Goal: Information Seeking & Learning: Learn about a topic

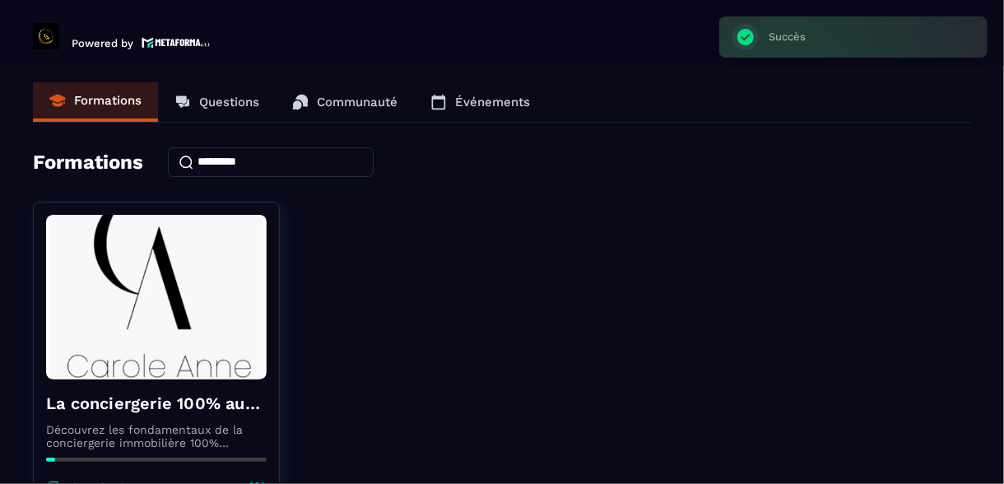
click at [283, 156] on input at bounding box center [271, 162] width 206 height 30
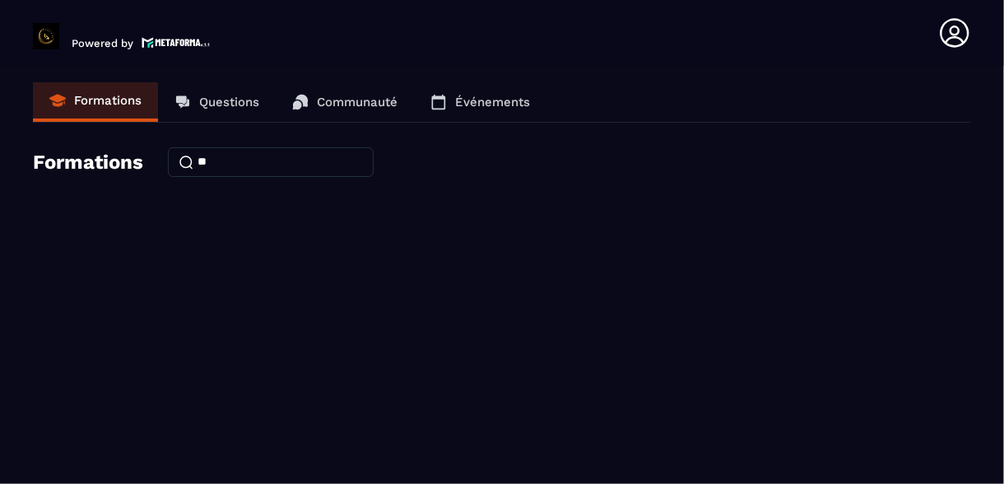
type input "*"
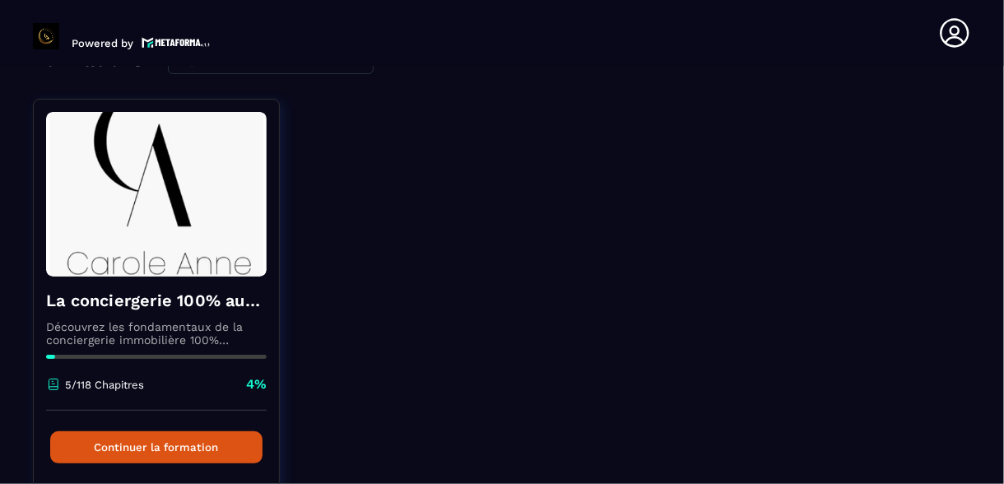
scroll to position [103, 0]
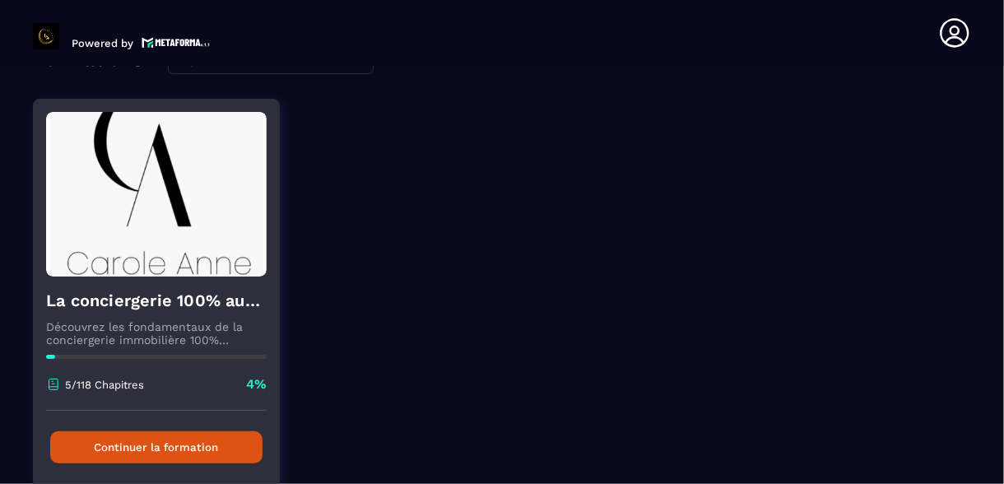
click at [128, 445] on button "Continuer la formation" at bounding box center [156, 447] width 212 height 32
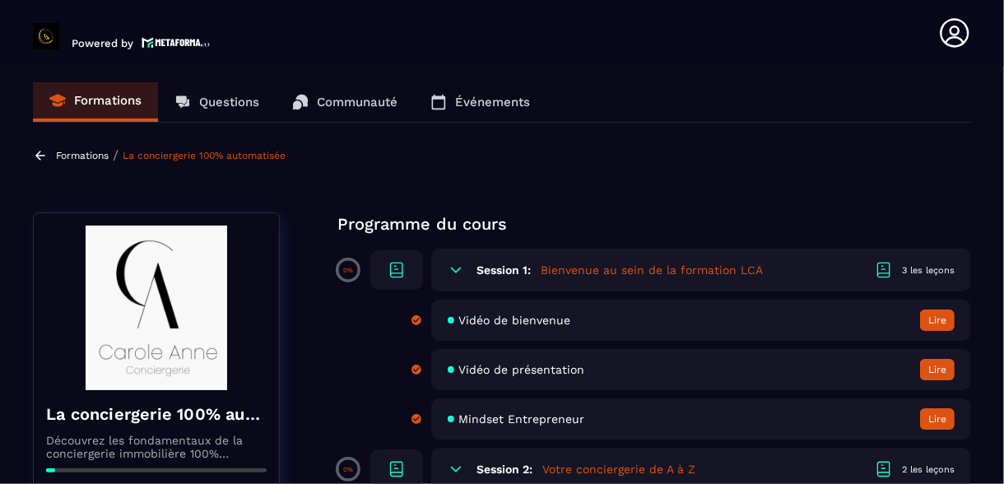
click at [892, 351] on div "Vidéo de présentation Lire" at bounding box center [701, 369] width 540 height 41
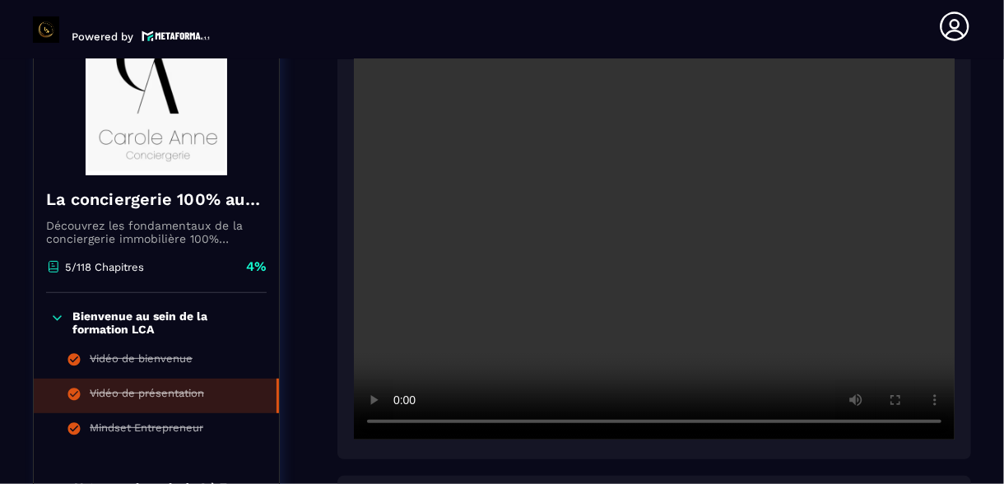
scroll to position [243, 0]
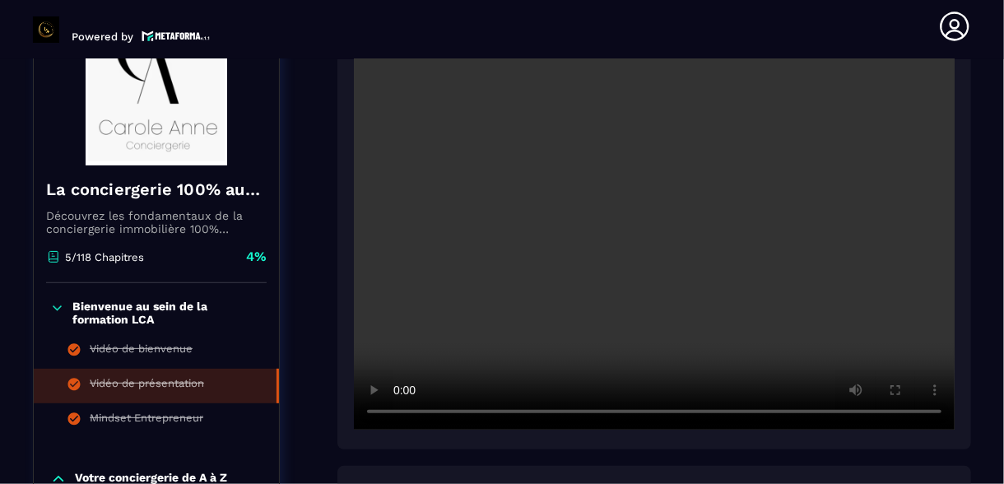
drag, startPoint x: 375, startPoint y: 384, endPoint x: 318, endPoint y: 289, distance: 111.5
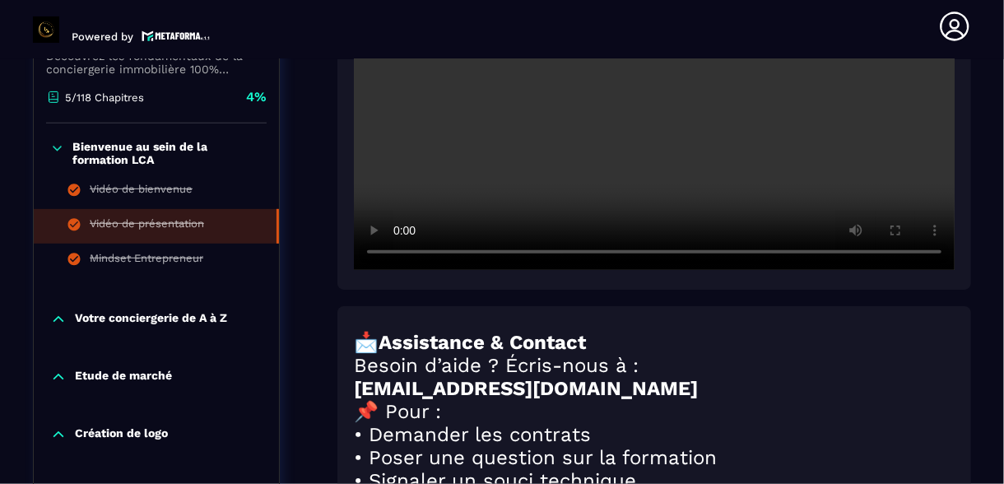
scroll to position [405, 0]
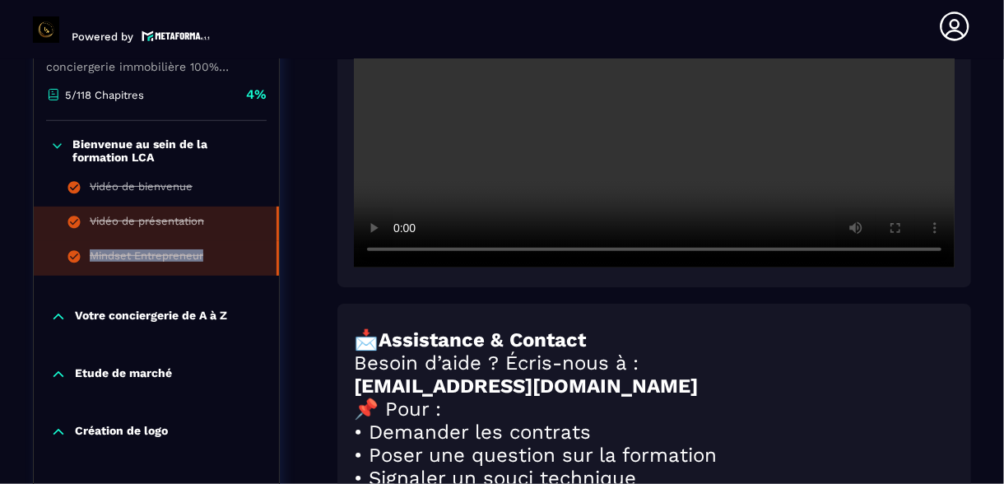
drag, startPoint x: 277, startPoint y: 218, endPoint x: 277, endPoint y: 260, distance: 42.0
click at [277, 260] on ul "Vidéo de bienvenue Vidéo de présentation Mindset Entrepreneur" at bounding box center [156, 224] width 245 height 104
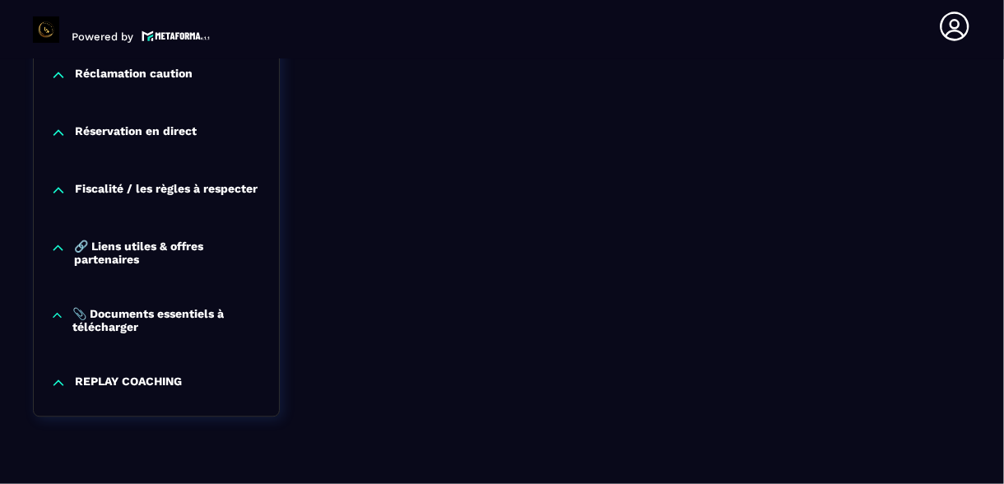
scroll to position [1803, 0]
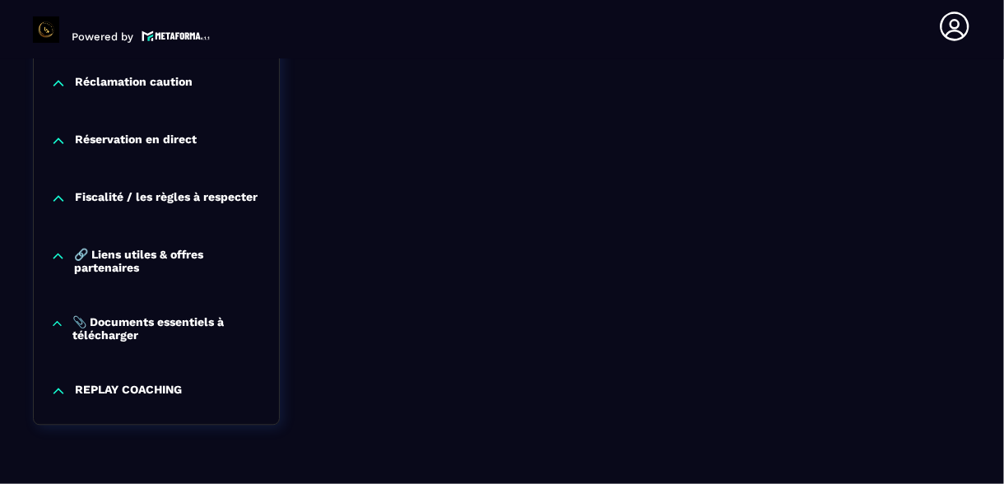
click at [163, 338] on p "📎 Documents essentiels à télécharger" at bounding box center [167, 328] width 190 height 26
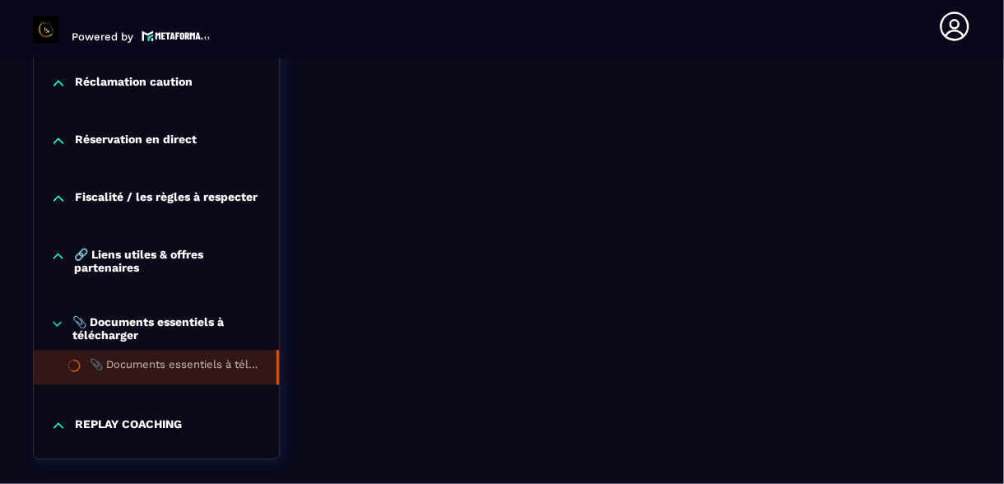
click at [198, 384] on li "📎 Documents essentiels à télécharger" at bounding box center [156, 367] width 245 height 35
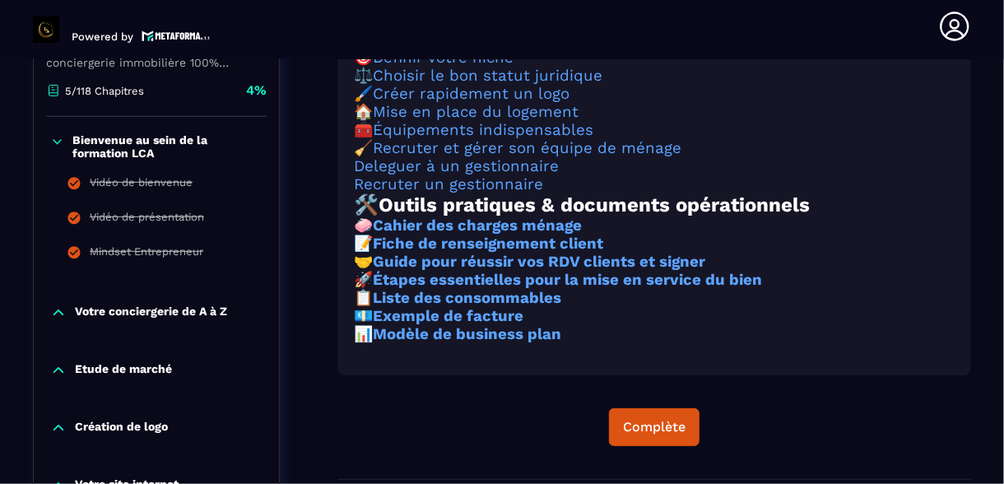
scroll to position [402, 0]
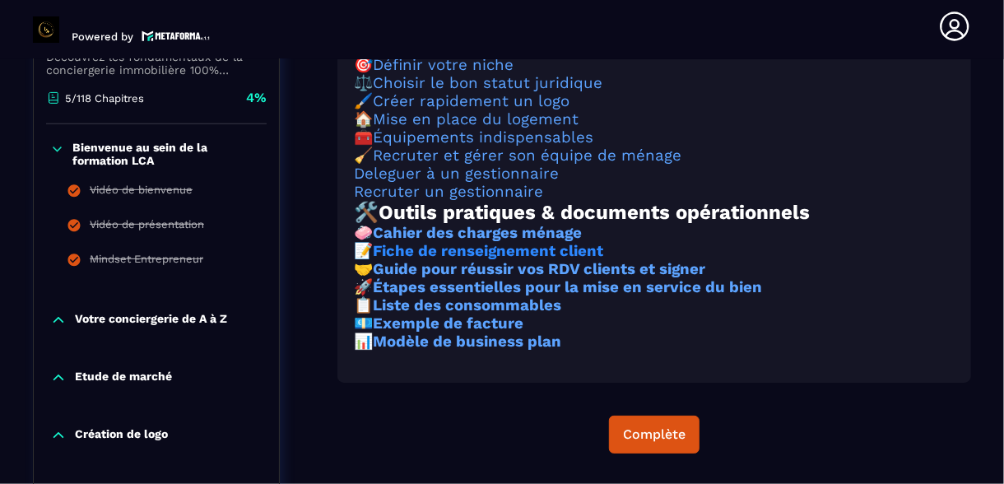
click at [542, 260] on strong "Fiche de renseignement client" at bounding box center [488, 251] width 231 height 18
click at [61, 320] on icon at bounding box center [59, 320] width 10 height 5
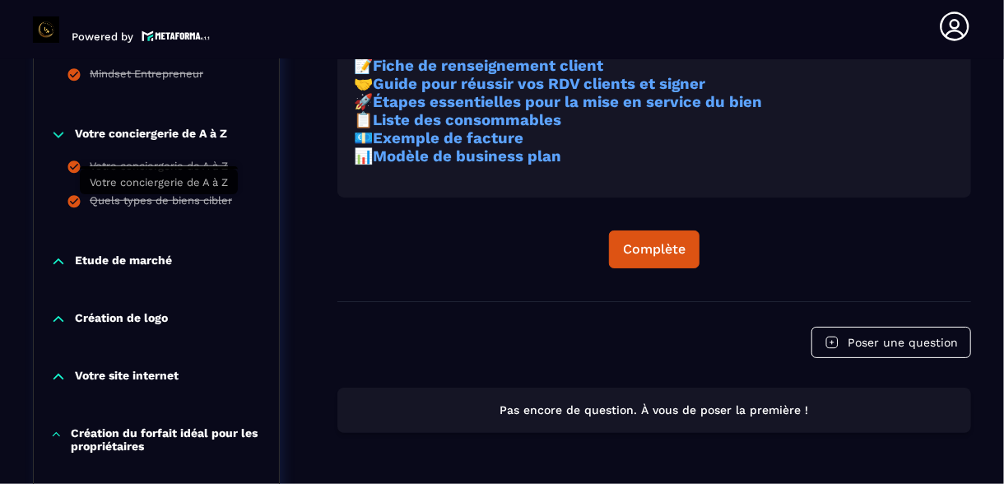
scroll to position [590, 0]
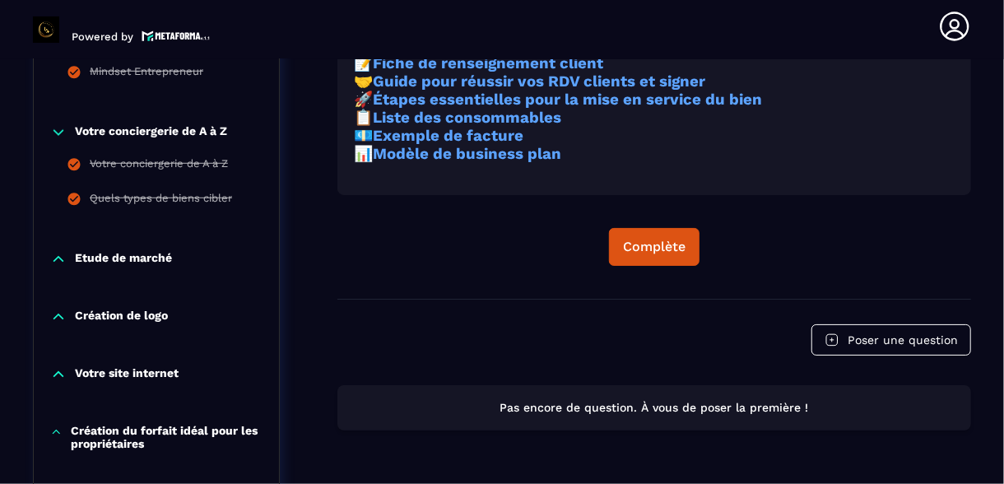
click at [49, 262] on div "Etude de marché" at bounding box center [156, 259] width 245 height 16
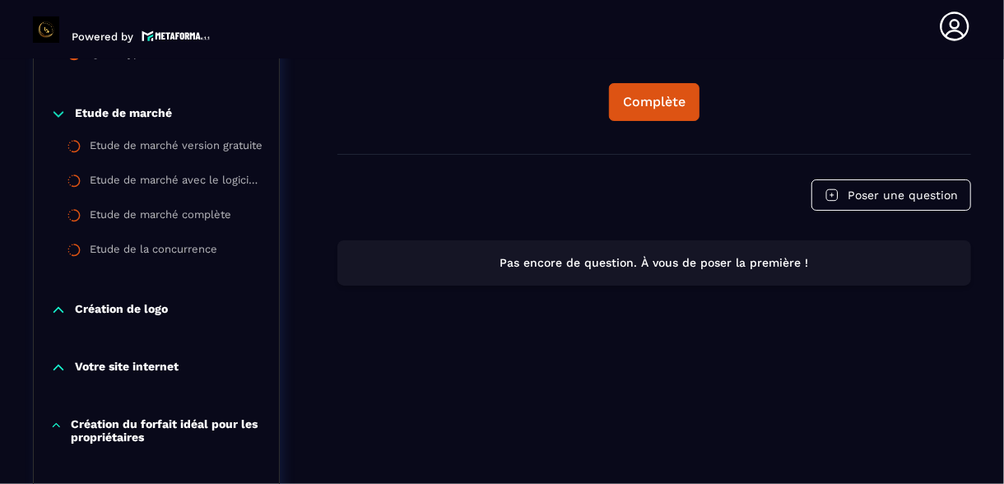
scroll to position [735, 0]
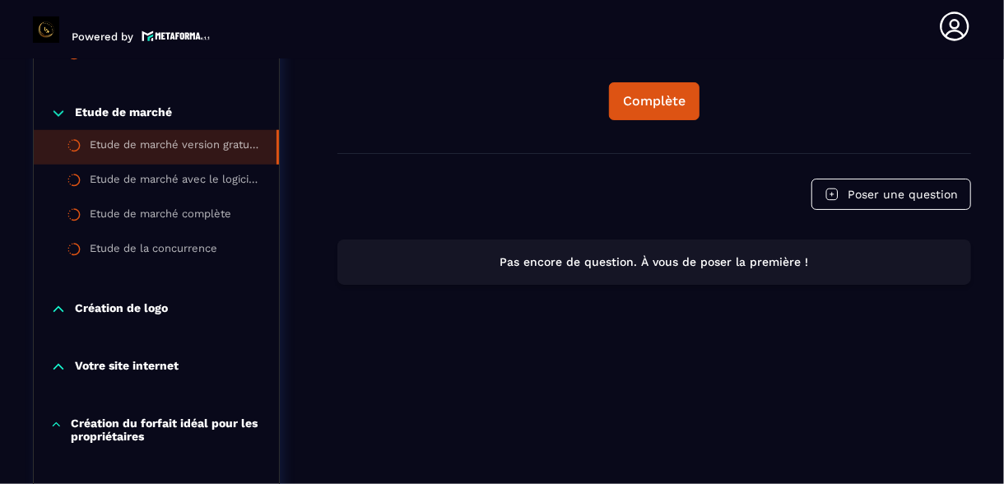
click at [165, 139] on div "Etude de marché version gratuite" at bounding box center [175, 147] width 170 height 18
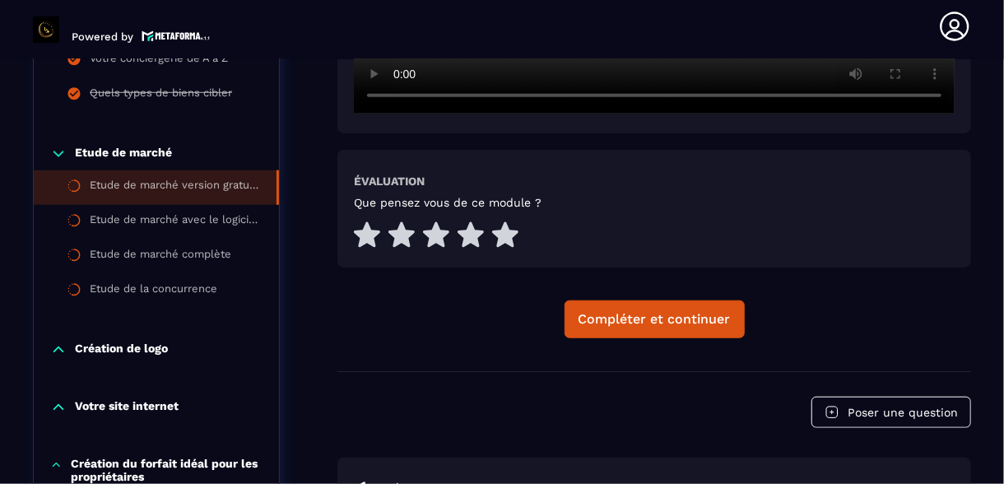
scroll to position [741, 0]
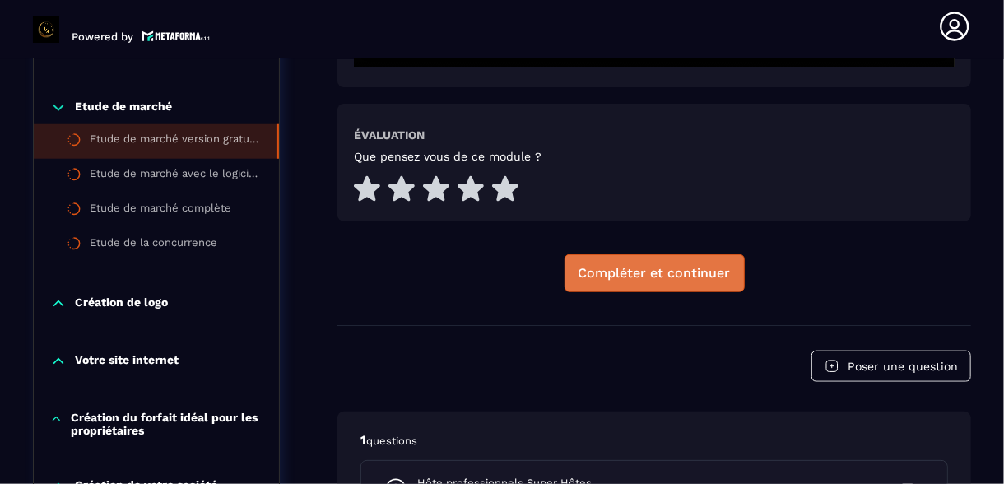
click at [694, 274] on div "Compléter et continuer" at bounding box center [655, 273] width 152 height 16
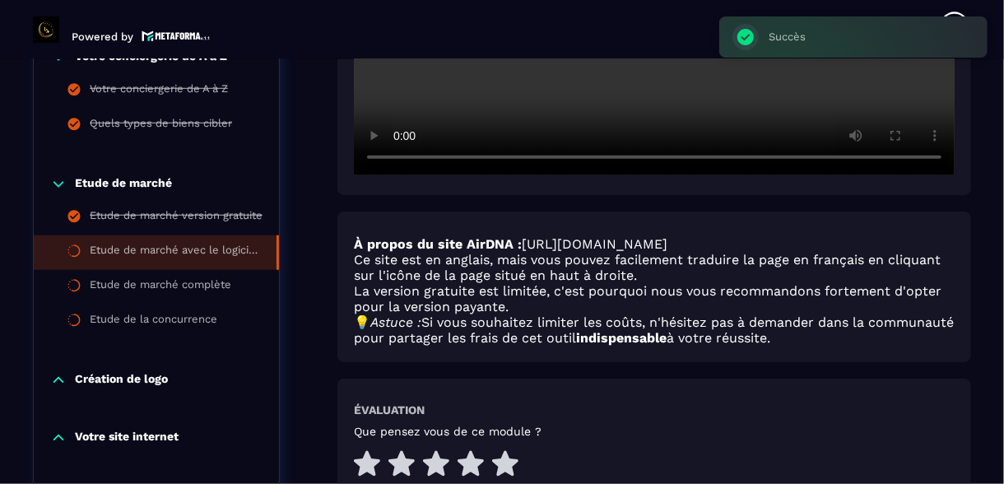
scroll to position [667, 0]
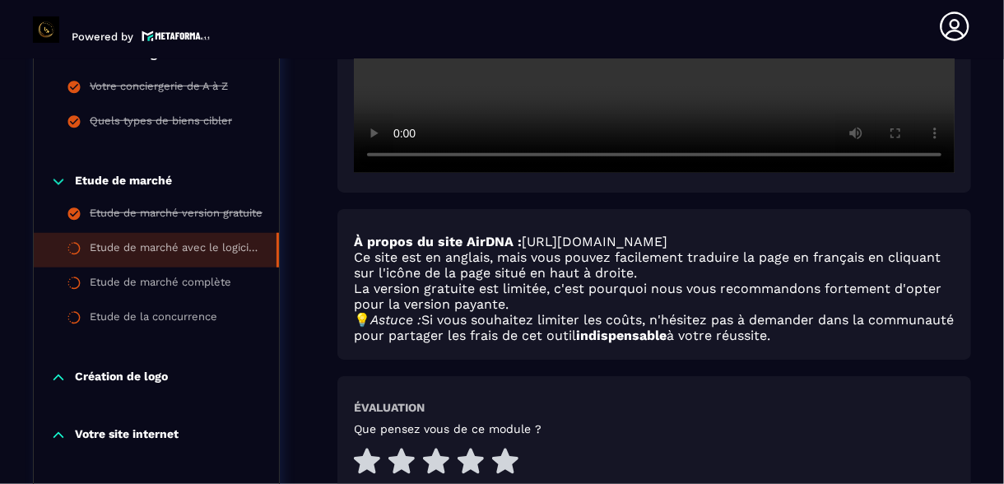
click at [217, 253] on div "Etude de marché avec le logiciel Airdna version payante" at bounding box center [175, 250] width 170 height 18
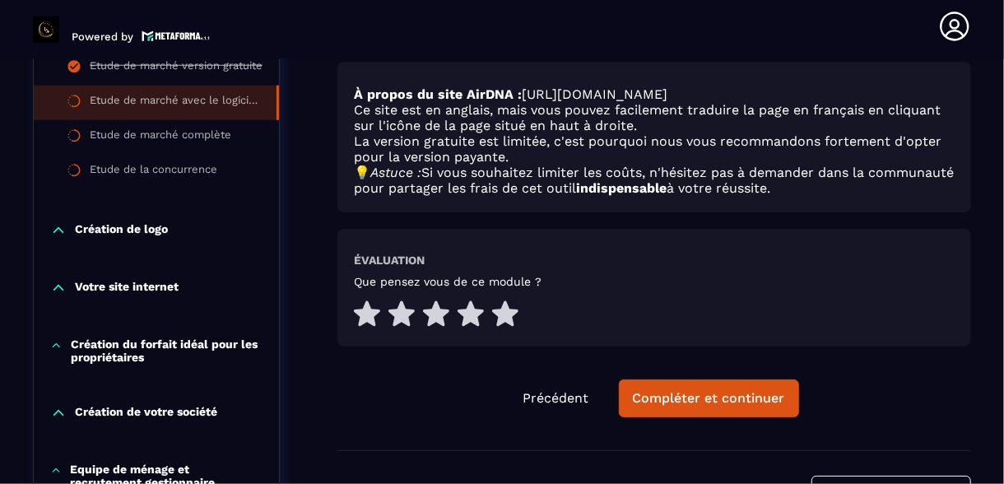
scroll to position [809, 0]
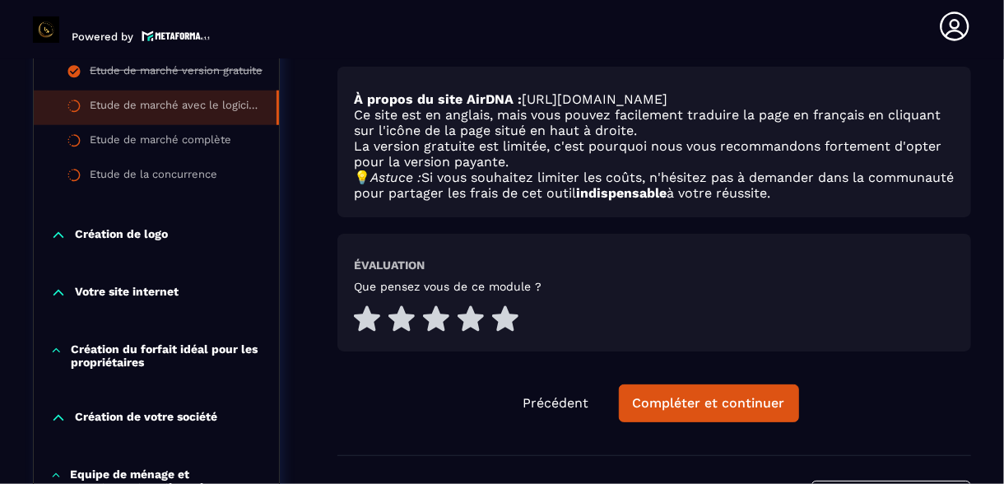
click at [189, 117] on li "Etude de marché avec le logiciel Airdna version payante" at bounding box center [156, 108] width 245 height 35
click at [59, 233] on icon at bounding box center [59, 235] width 10 height 5
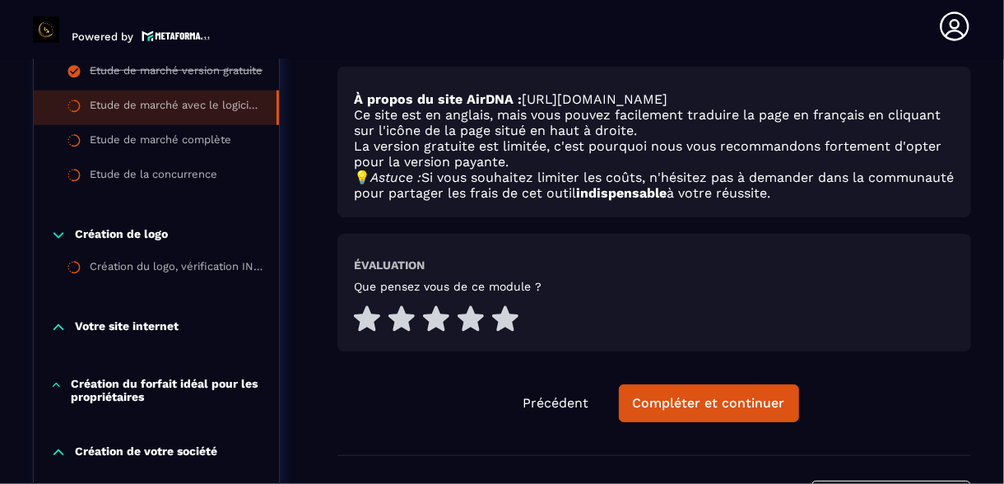
click at [59, 231] on icon at bounding box center [58, 235] width 16 height 16
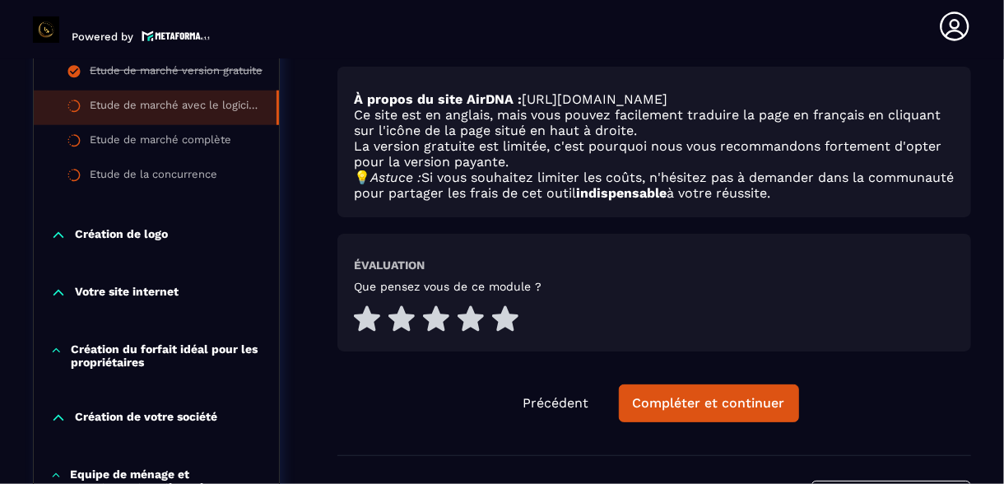
click at [59, 233] on icon at bounding box center [59, 235] width 10 height 5
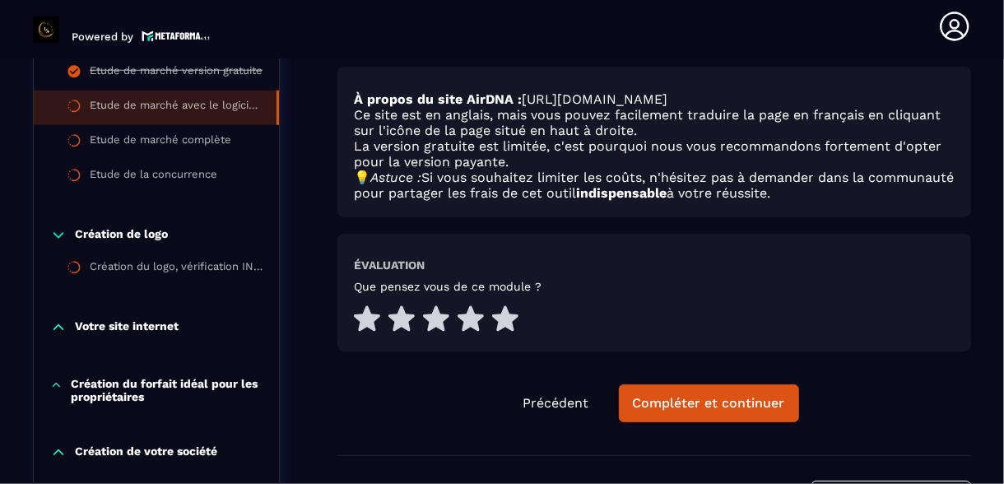
click at [59, 231] on icon at bounding box center [58, 235] width 16 height 16
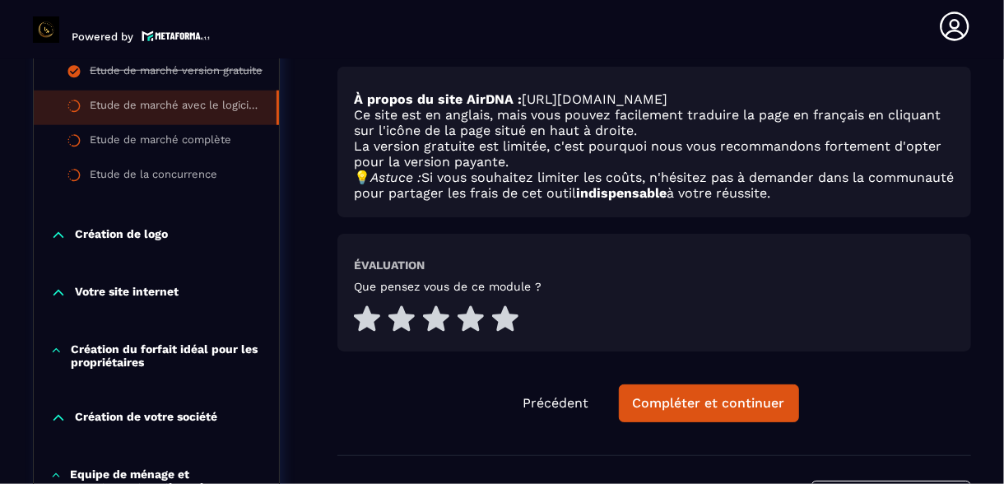
click at [48, 290] on div "Votre site internet" at bounding box center [156, 293] width 245 height 16
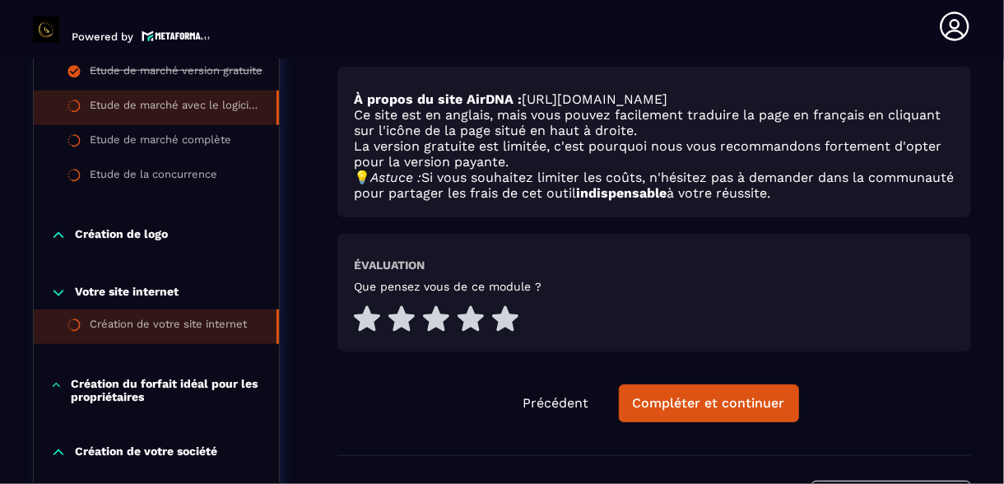
click at [86, 323] on li "Création de votre site internet" at bounding box center [156, 327] width 245 height 35
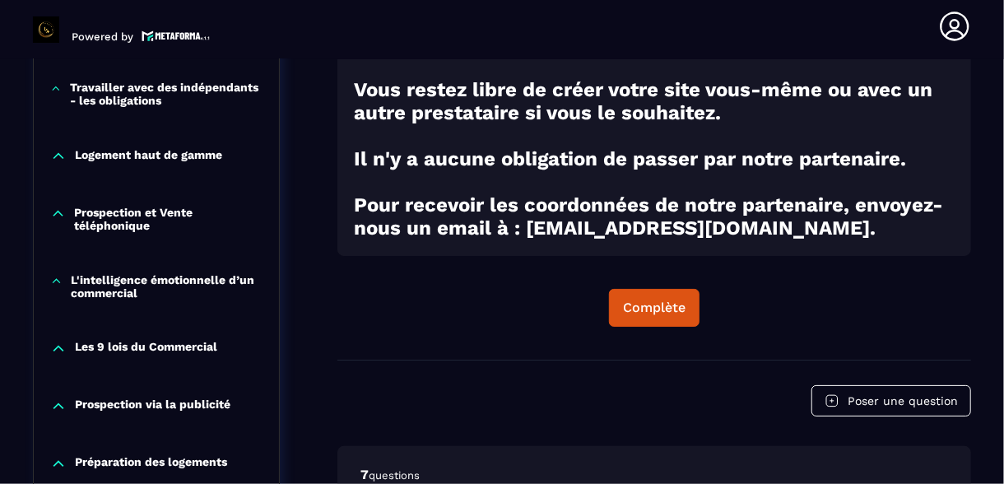
scroll to position [1305, 0]
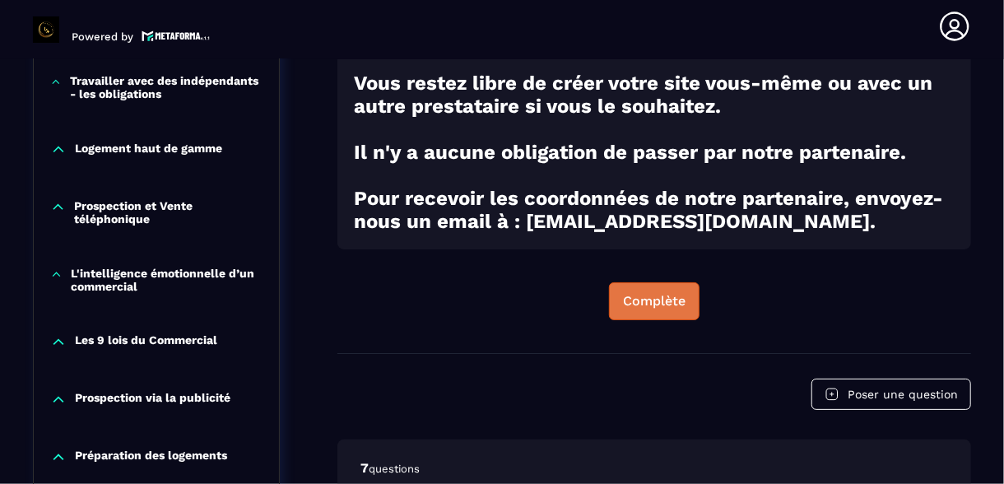
click at [664, 310] on div "Complète" at bounding box center [654, 301] width 63 height 16
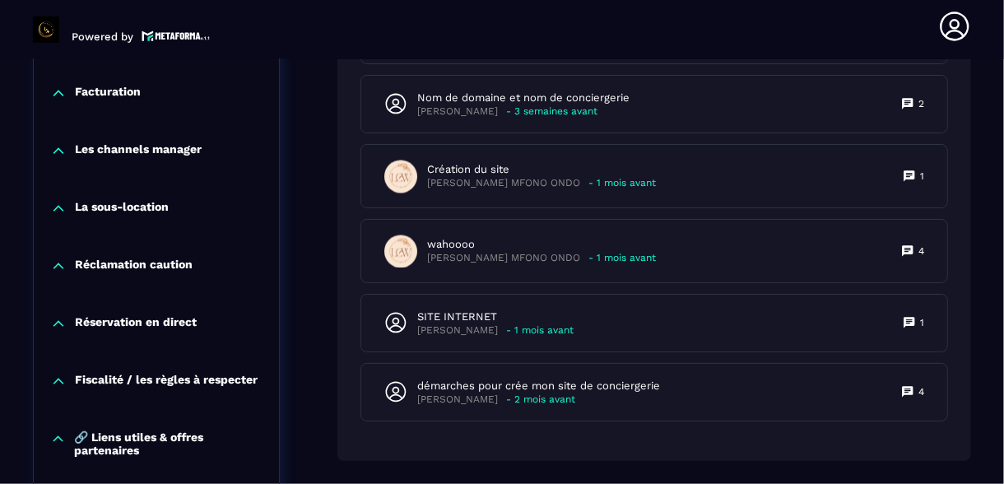
scroll to position [1894, 0]
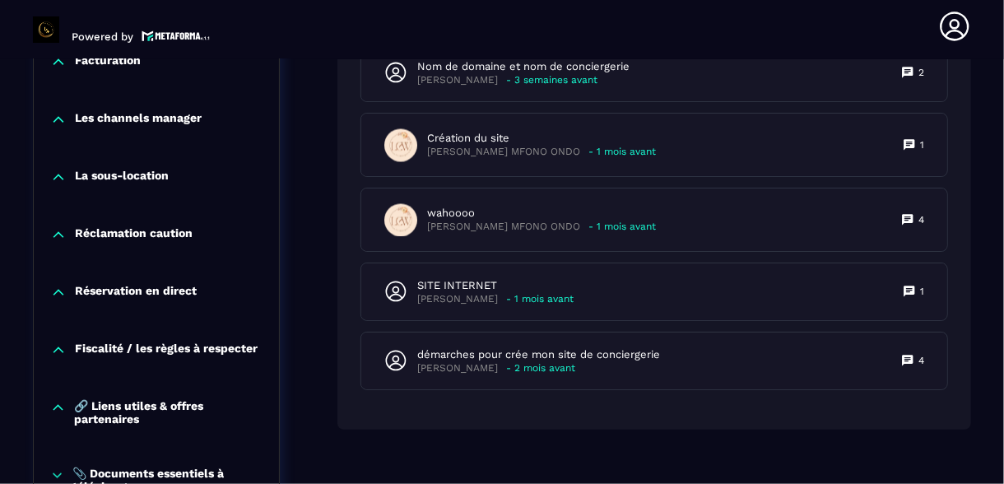
click at [66, 179] on div "La sous-location" at bounding box center [156, 177] width 245 height 16
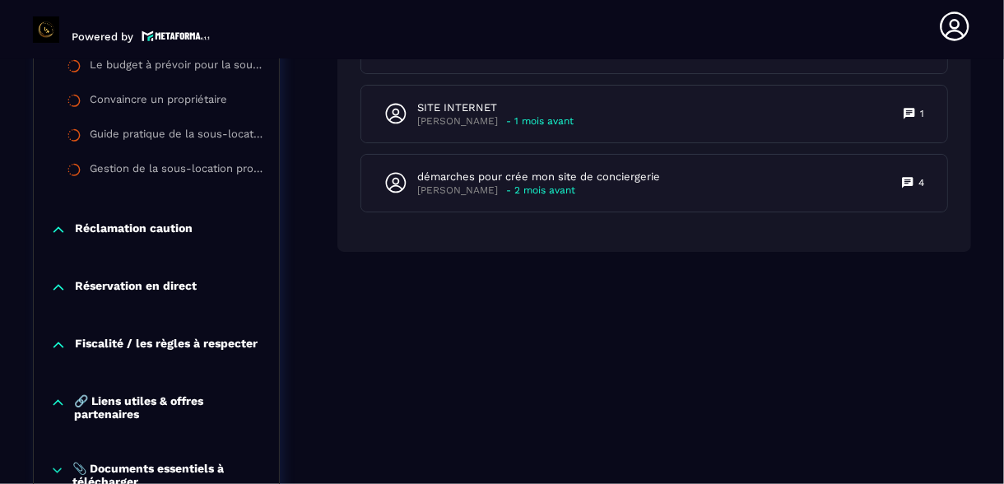
scroll to position [2086, 0]
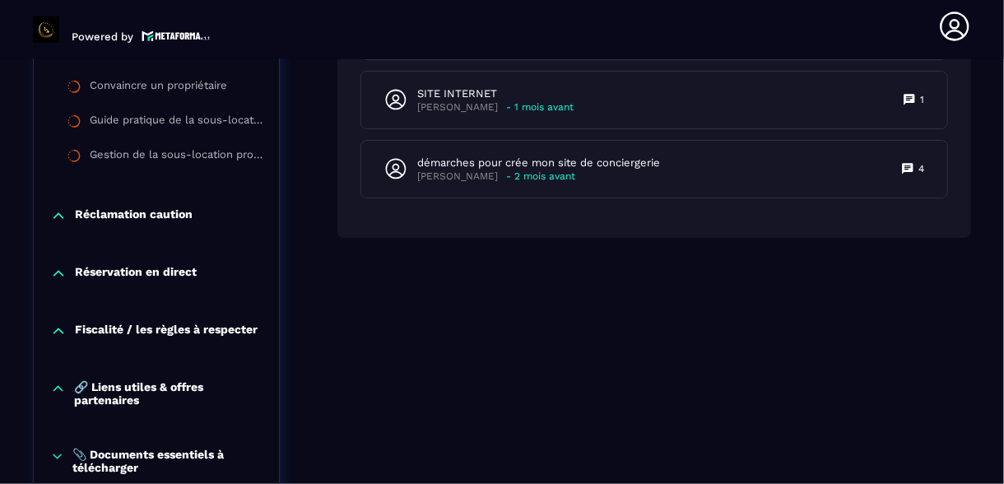
click at [68, 212] on div "Réclamation caution" at bounding box center [156, 215] width 245 height 16
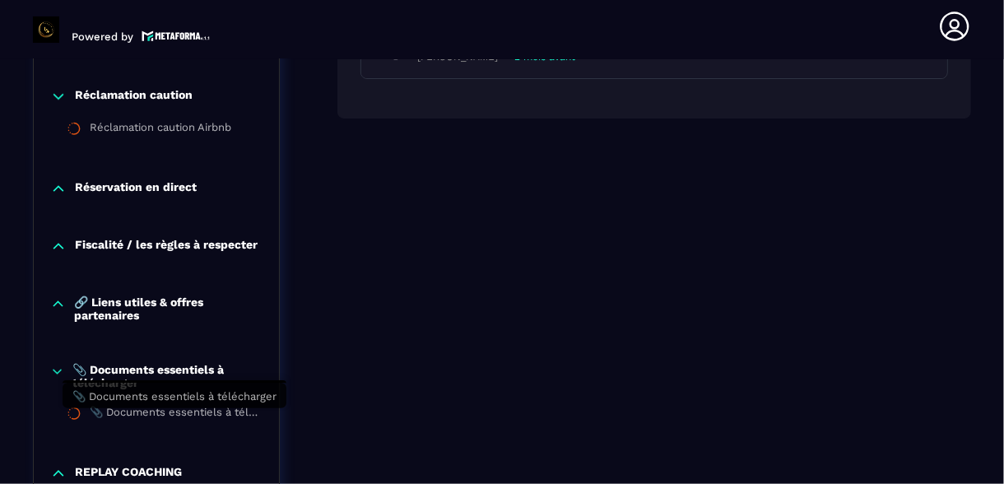
scroll to position [2204, 0]
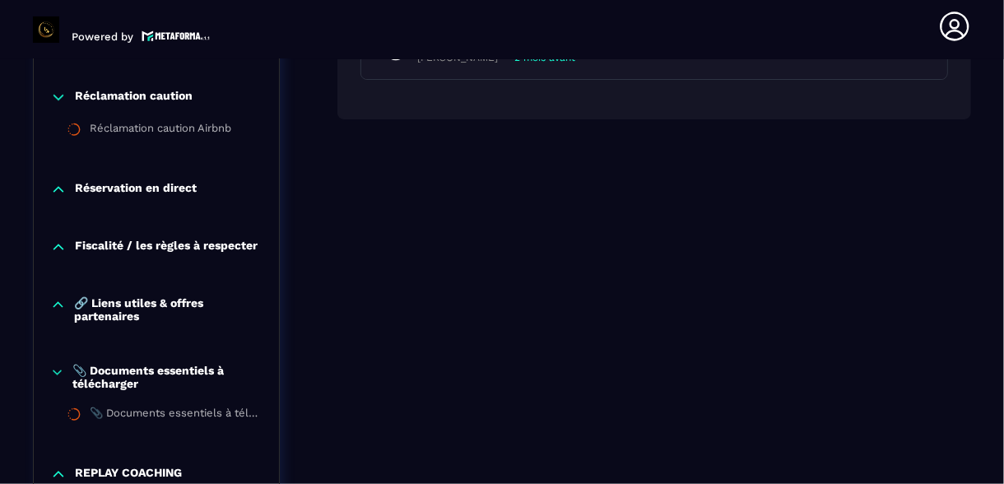
click at [57, 376] on icon at bounding box center [57, 372] width 14 height 16
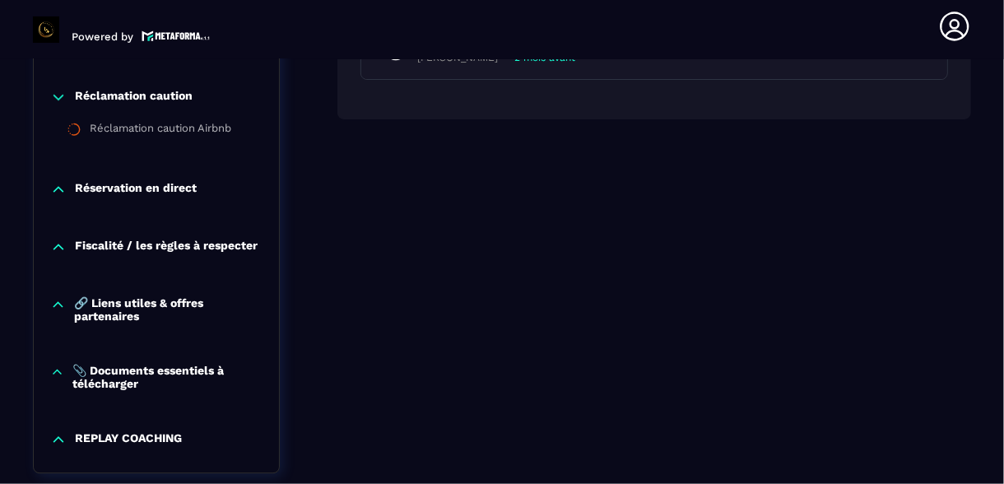
click at [58, 301] on icon at bounding box center [58, 304] width 16 height 16
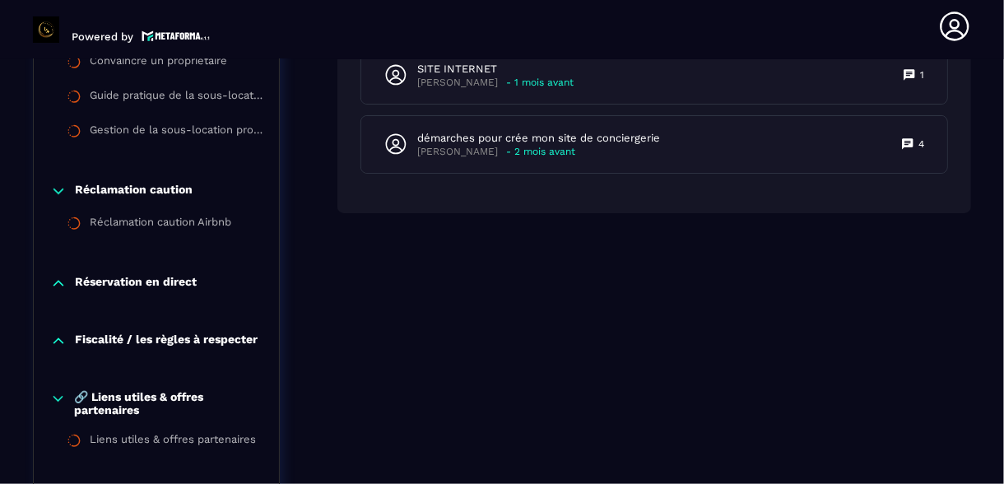
scroll to position [2078, 0]
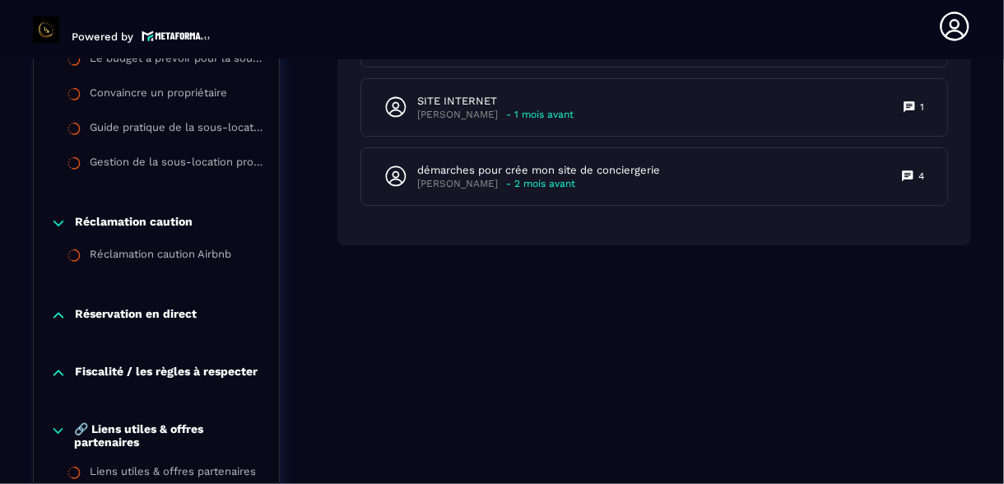
click at [61, 372] on icon at bounding box center [58, 373] width 16 height 16
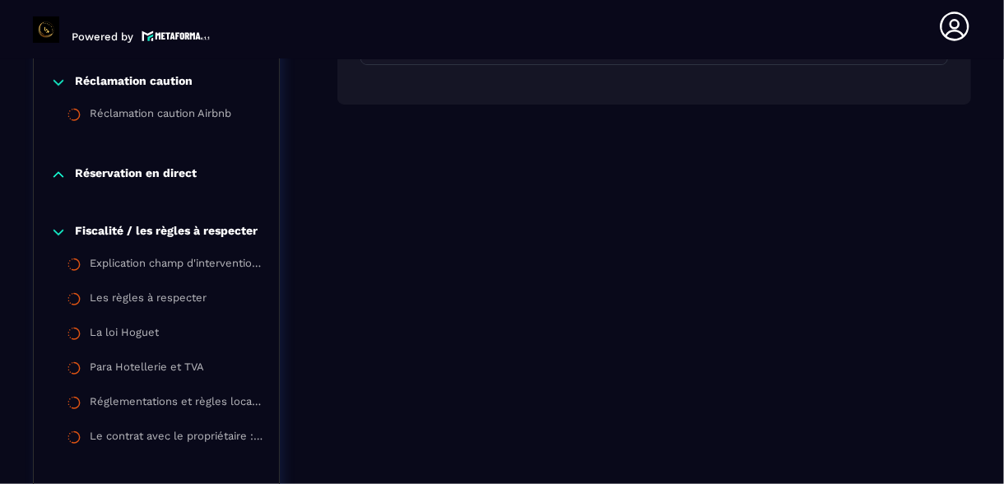
scroll to position [2244, 0]
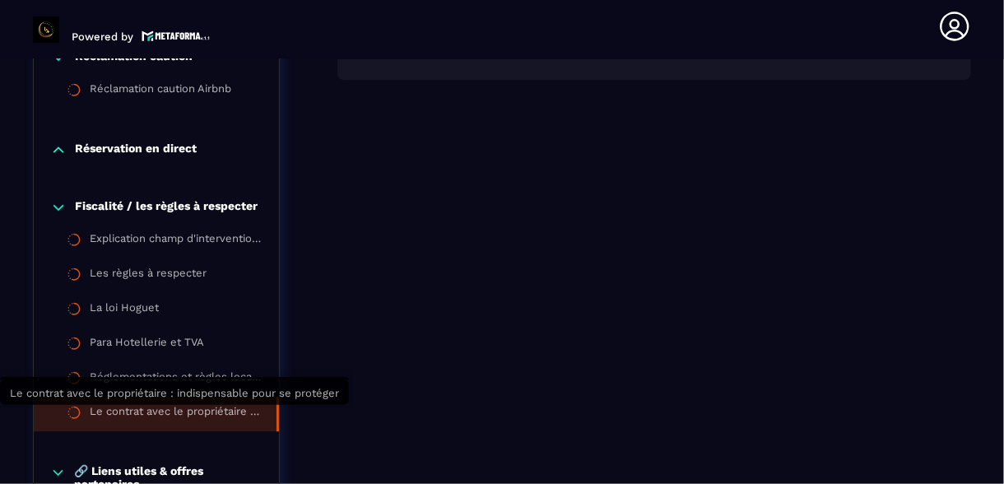
click at [178, 413] on div "Le contrat avec le propriétaire : indispensable pour se protéger" at bounding box center [175, 414] width 170 height 18
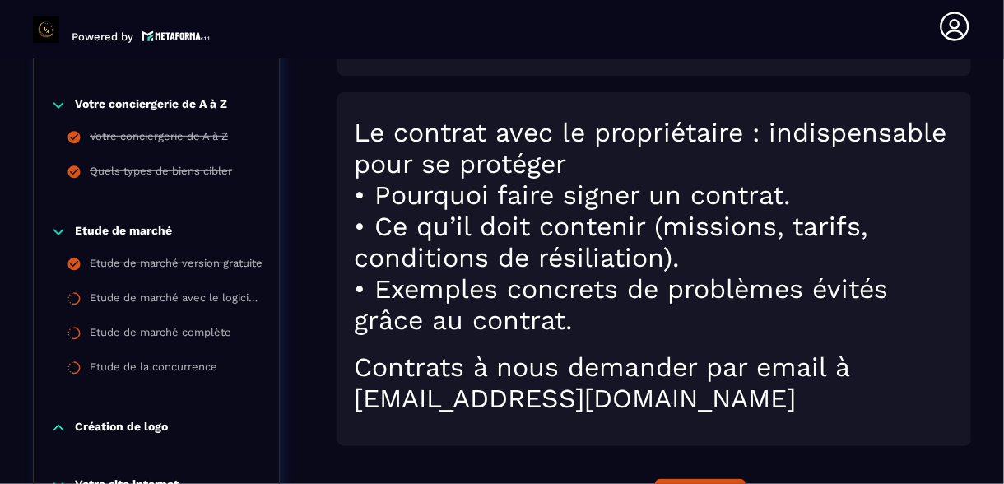
scroll to position [616, 0]
drag, startPoint x: 840, startPoint y: 398, endPoint x: 361, endPoint y: 395, distance: 479.2
click at [361, 395] on h1 "Contrats à nous demander par email à [EMAIL_ADDRESS][DOMAIN_NAME]" at bounding box center [654, 383] width 601 height 63
copy h1 "[EMAIL_ADDRESS][DOMAIN_NAME]"
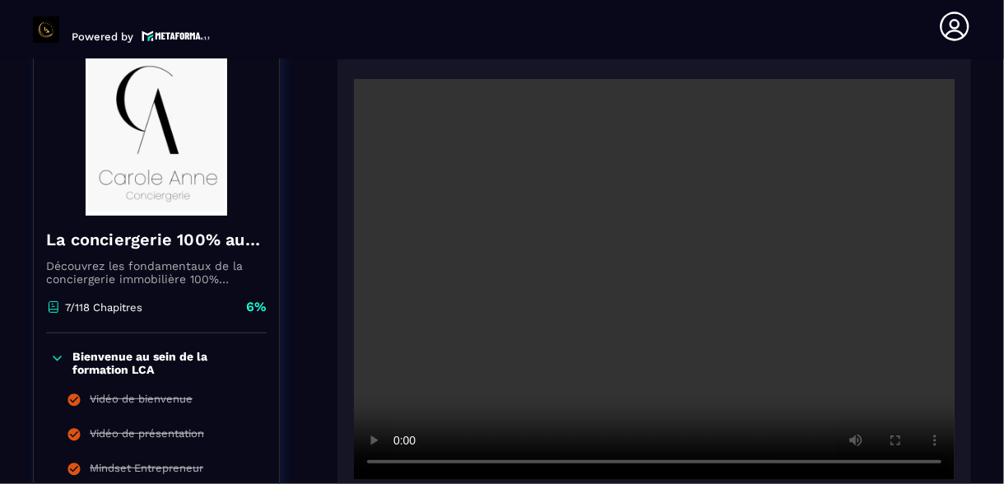
scroll to position [231, 0]
